Goal: Transaction & Acquisition: Purchase product/service

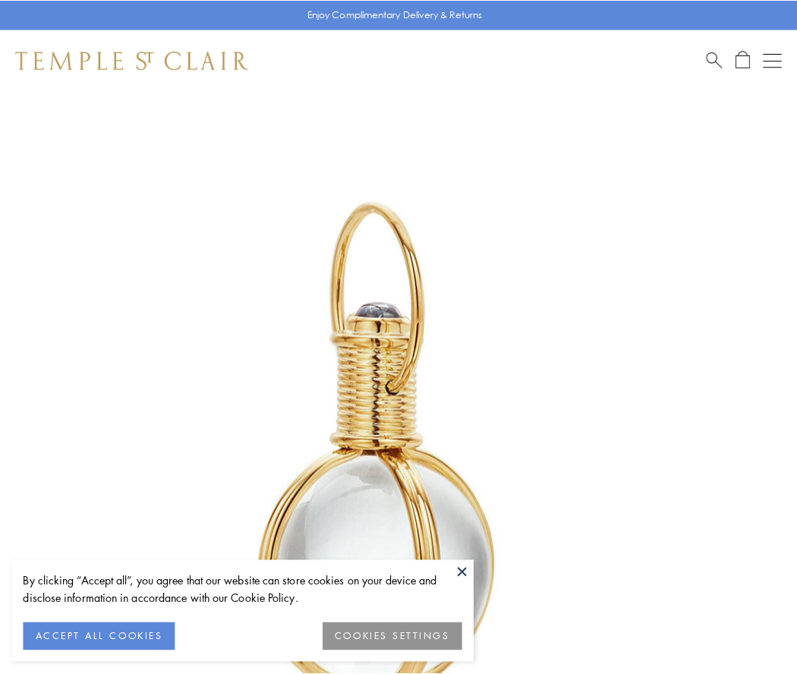
scroll to position [396, 0]
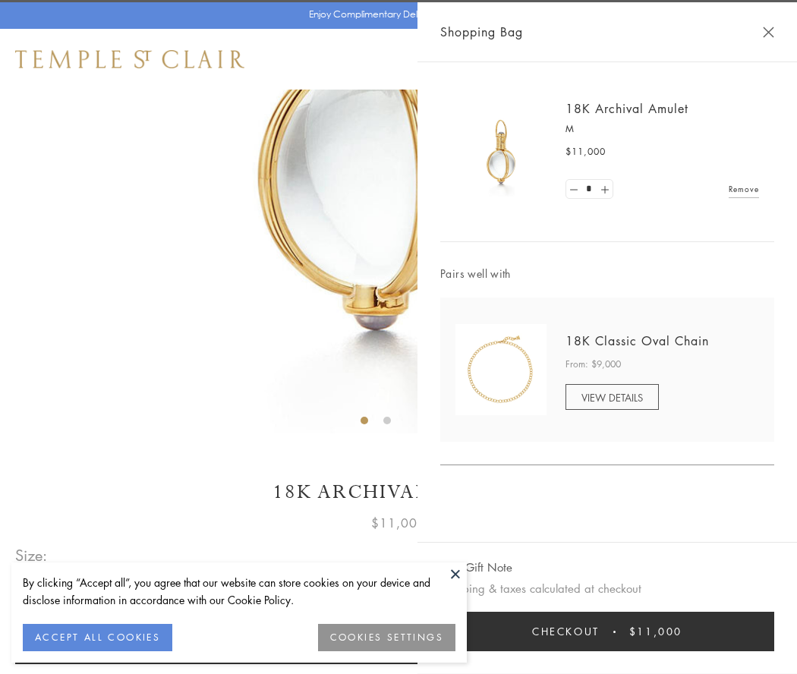
click at [607, 632] on button "Checkout $11,000" at bounding box center [607, 631] width 334 height 39
